Goal: Register for event/course

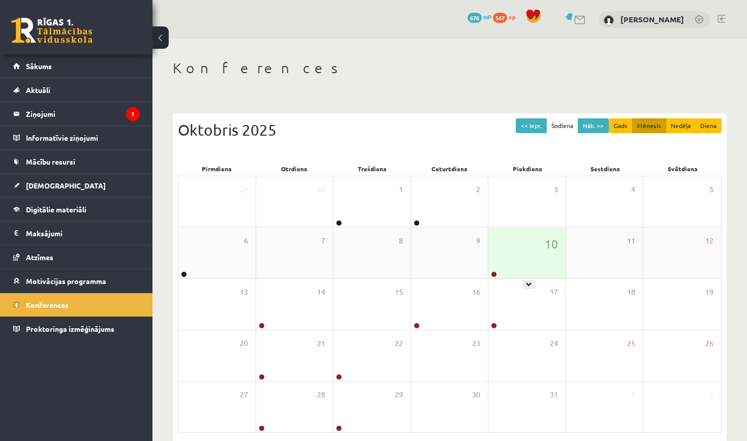
click at [507, 265] on div "10" at bounding box center [526, 253] width 77 height 51
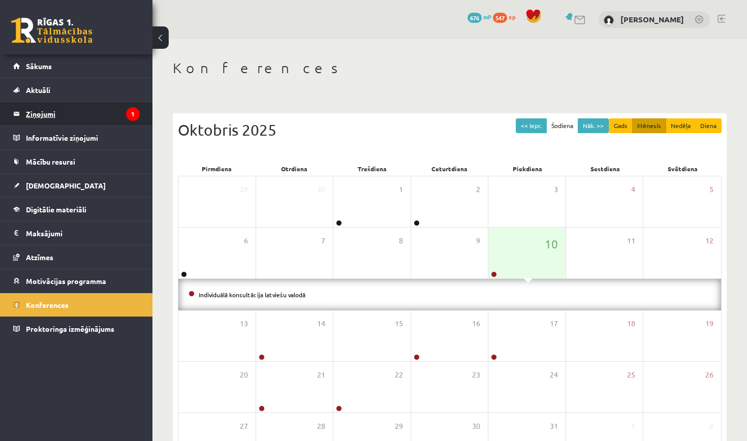
click at [60, 114] on legend "Ziņojumi 1" at bounding box center [83, 113] width 114 height 23
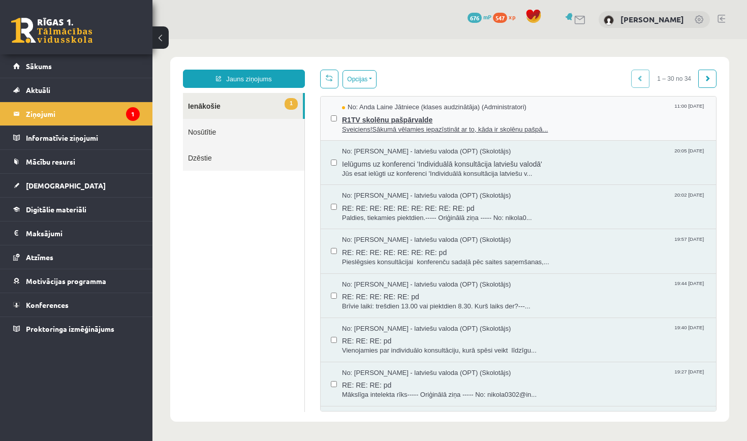
click at [377, 112] on span "R1TV skolēnu pašpārvalde" at bounding box center [524, 118] width 364 height 13
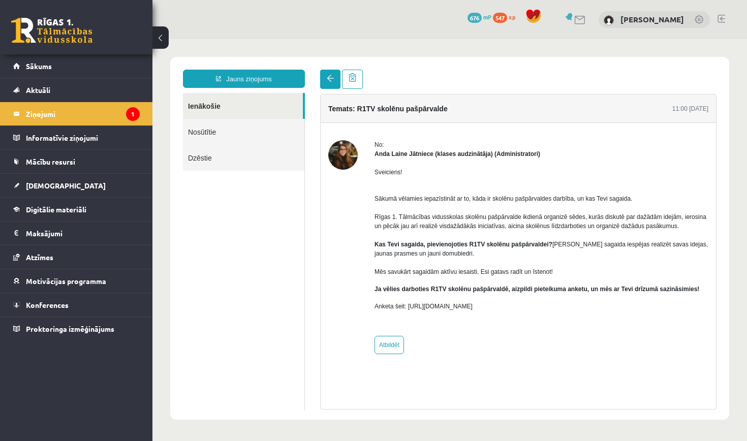
click at [325, 79] on link at bounding box center [330, 79] width 20 height 19
click at [325, 78] on link at bounding box center [330, 79] width 20 height 19
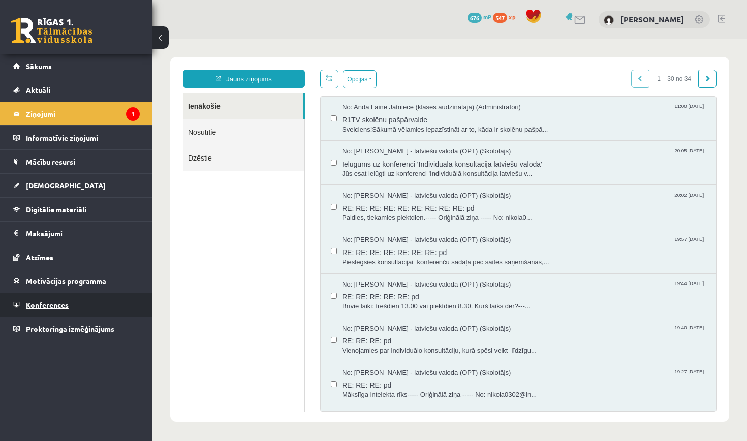
click at [41, 298] on link "Konferences" at bounding box center [76, 304] width 126 height 23
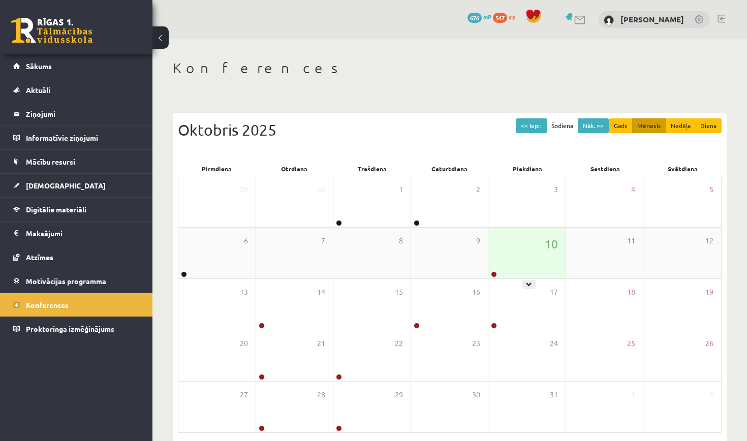
click at [510, 253] on div "10" at bounding box center [526, 253] width 77 height 51
click at [534, 258] on div "10" at bounding box center [526, 253] width 77 height 51
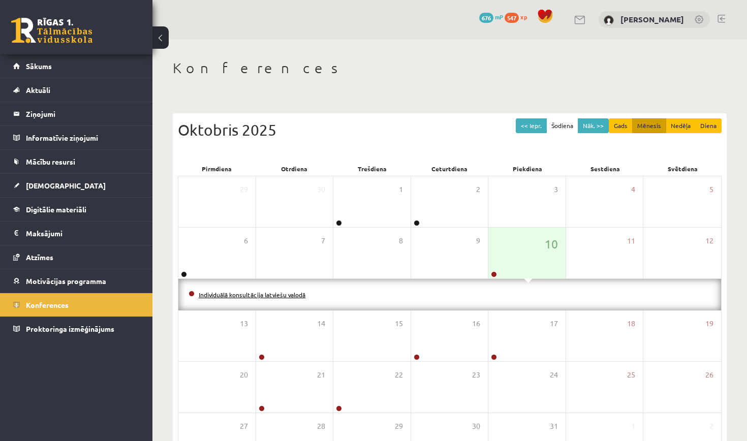
click at [301, 295] on link "Individuālā konsultācija latviešu valodā" at bounding box center [252, 295] width 107 height 8
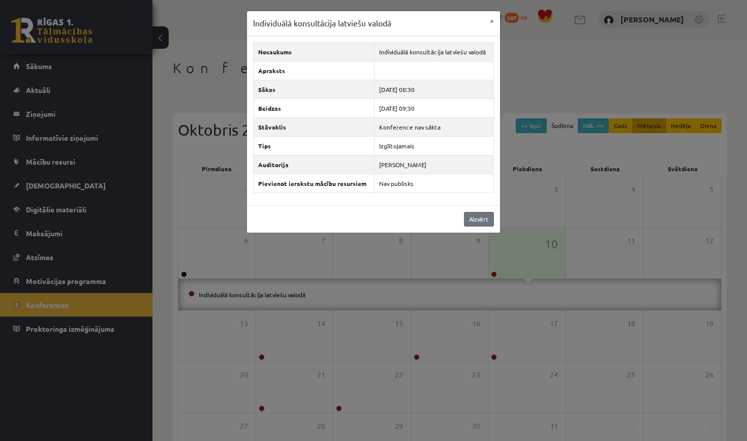
click at [484, 219] on link "Aizvērt" at bounding box center [479, 219] width 30 height 15
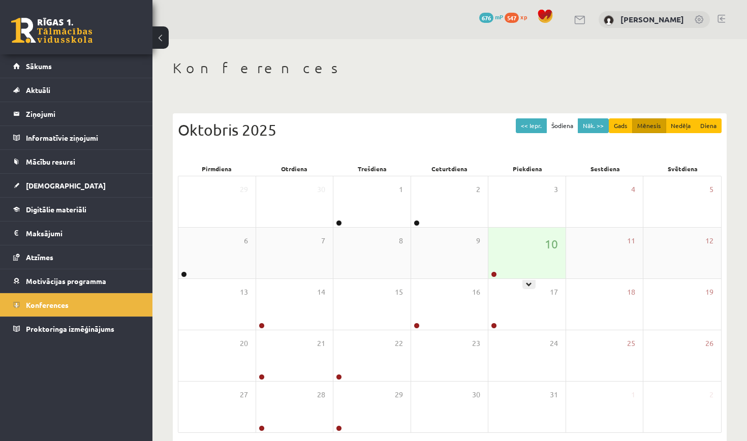
click at [529, 243] on div "10" at bounding box center [526, 253] width 77 height 51
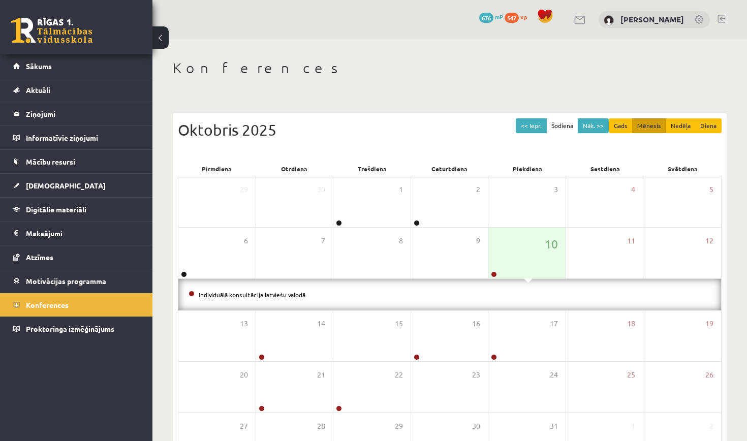
click at [301, 297] on li "Individuālā konsultācija latviešu valodā" at bounding box center [449, 294] width 522 height 11
click at [301, 294] on link "Individuālā konsultācija latviešu valodā" at bounding box center [252, 295] width 107 height 8
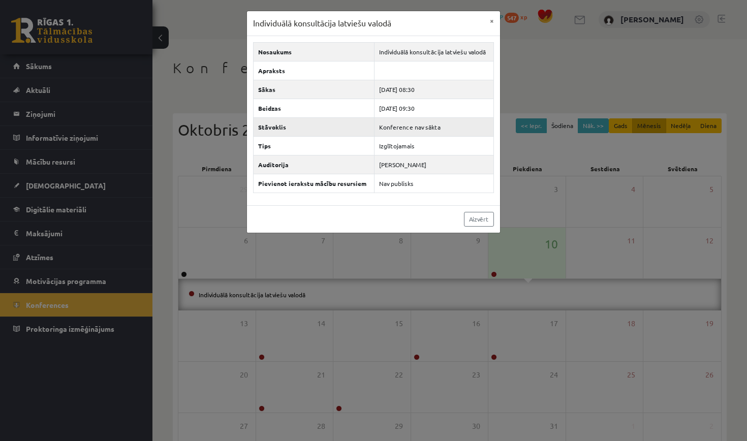
click at [439, 127] on td "Konference nav sākta" at bounding box center [433, 126] width 119 height 19
click at [477, 212] on link "Aizvērt" at bounding box center [479, 219] width 30 height 15
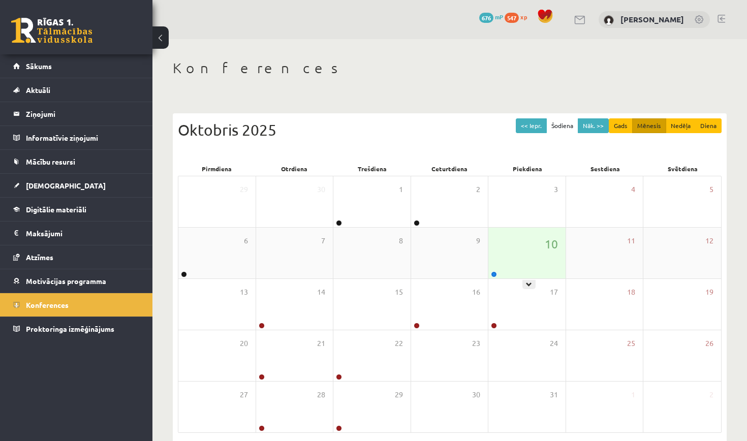
click at [527, 243] on div "10" at bounding box center [526, 253] width 77 height 51
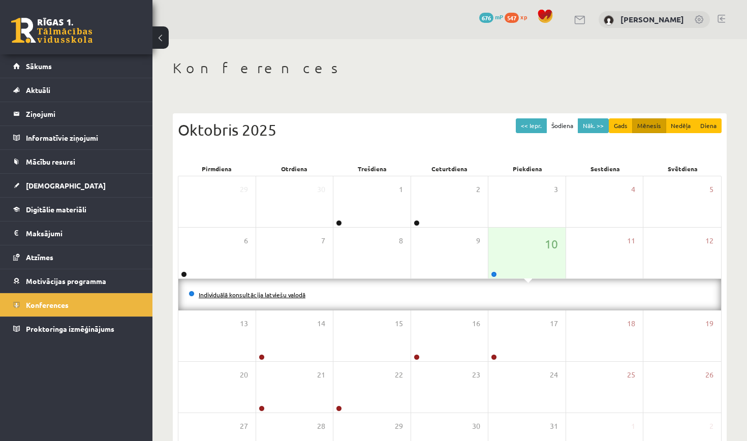
click at [255, 293] on link "Individuālā konsultācija latviešu valodā" at bounding box center [252, 295] width 107 height 8
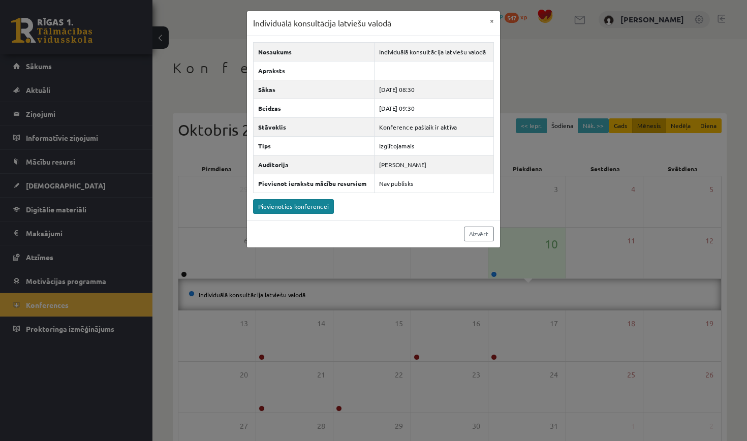
click at [281, 205] on link "Pievienoties konferencei" at bounding box center [293, 206] width 81 height 15
